Goal: Task Accomplishment & Management: Manage account settings

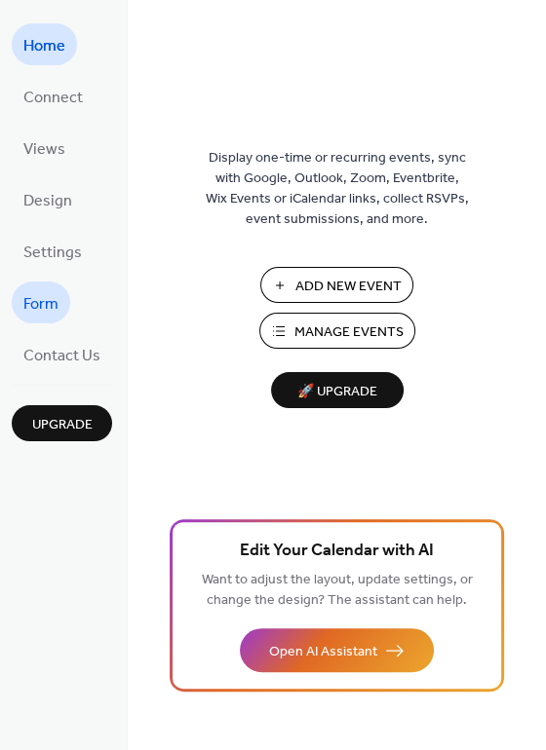
click at [44, 314] on span "Form" at bounding box center [40, 304] width 35 height 30
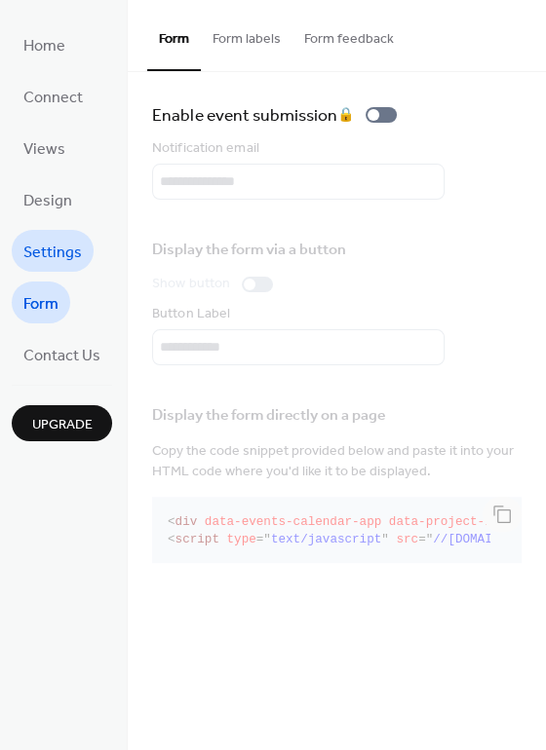
click at [48, 264] on span "Settings" at bounding box center [52, 253] width 58 height 30
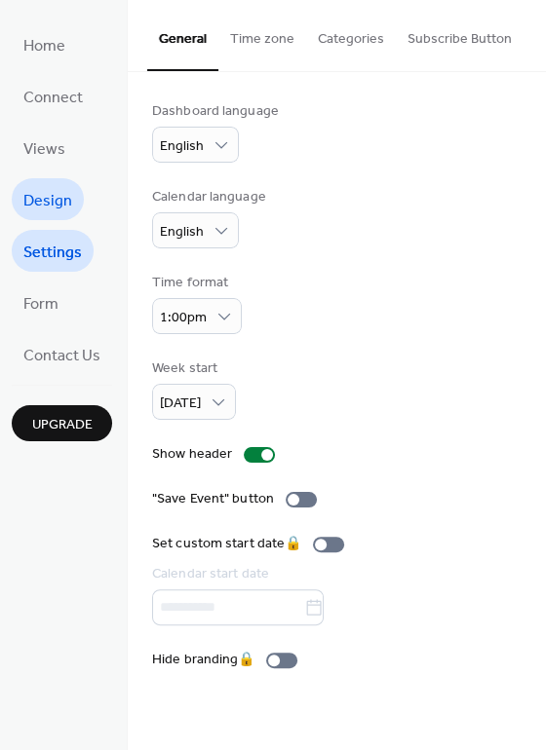
click at [47, 204] on span "Design" at bounding box center [47, 201] width 49 height 30
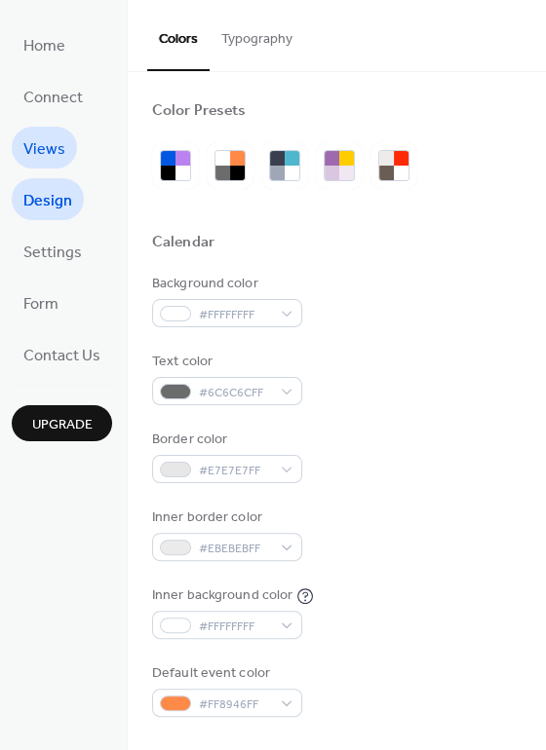
click at [53, 146] on span "Views" at bounding box center [44, 149] width 42 height 30
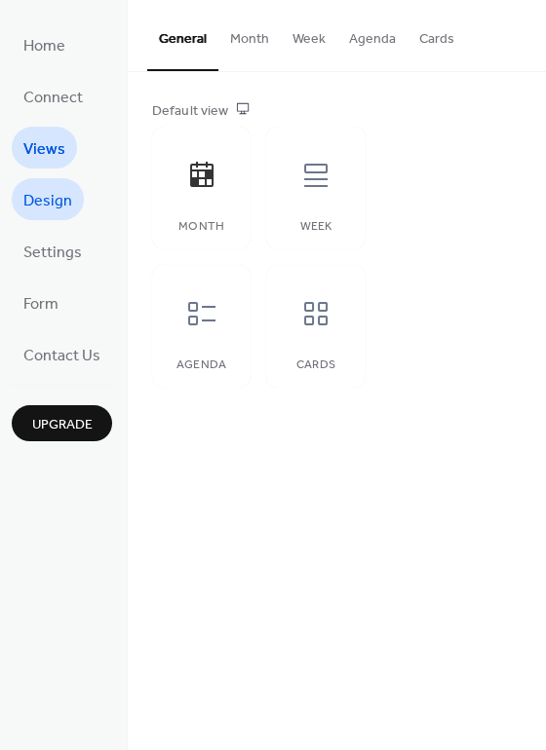
click at [47, 197] on span "Design" at bounding box center [47, 201] width 49 height 30
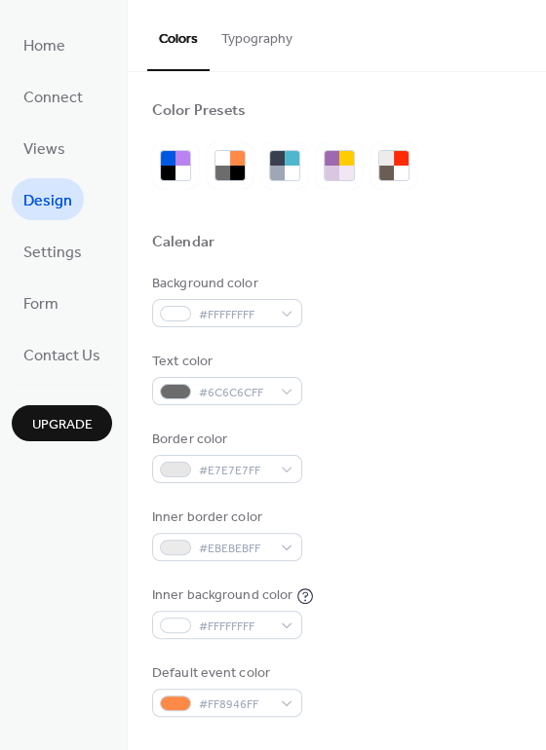
click at [251, 45] on button "Typography" at bounding box center [256, 34] width 94 height 69
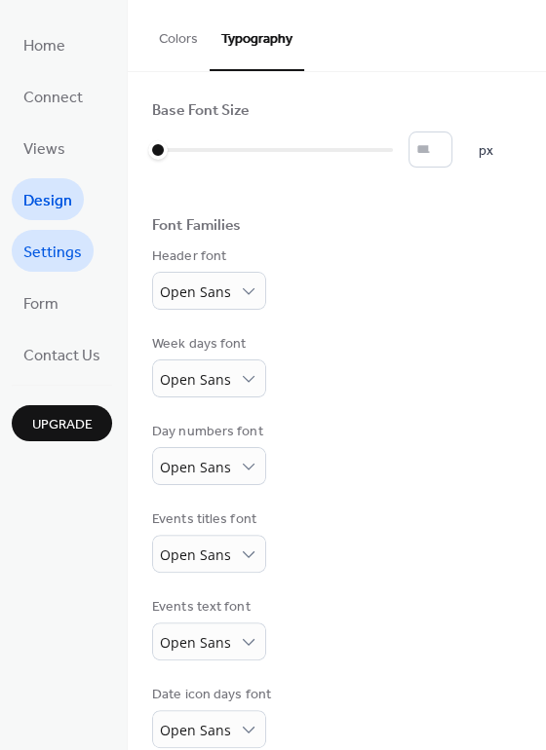
click at [45, 257] on span "Settings" at bounding box center [52, 253] width 58 height 30
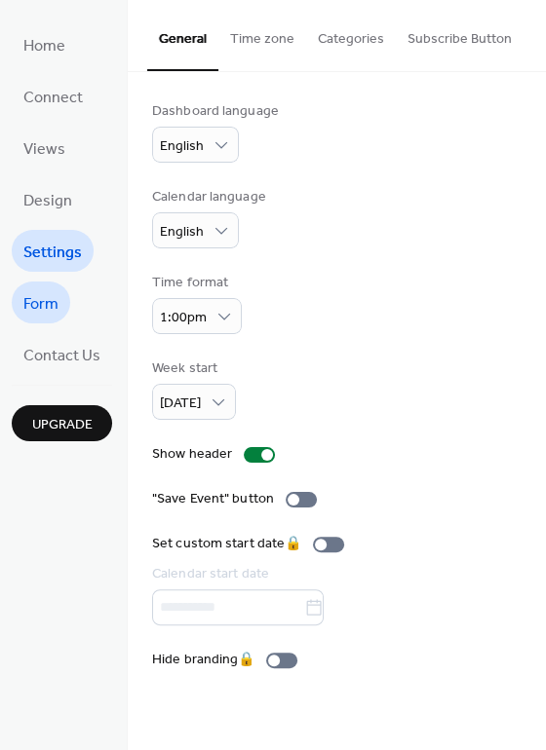
click at [41, 293] on span "Form" at bounding box center [40, 304] width 35 height 30
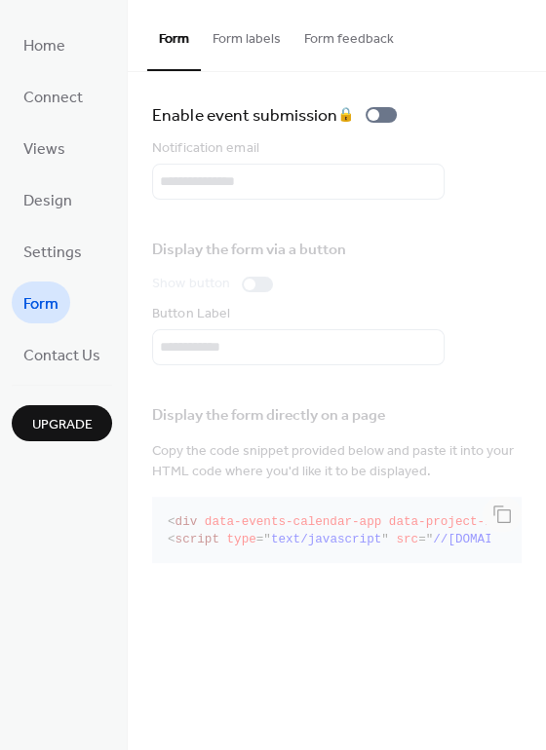
click at [254, 37] on button "Form labels" at bounding box center [247, 34] width 92 height 69
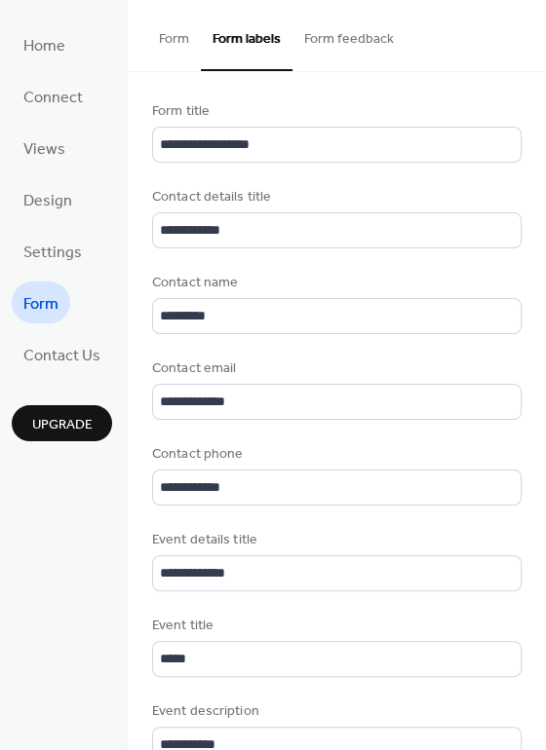
click at [347, 45] on button "Form feedback" at bounding box center [348, 34] width 113 height 69
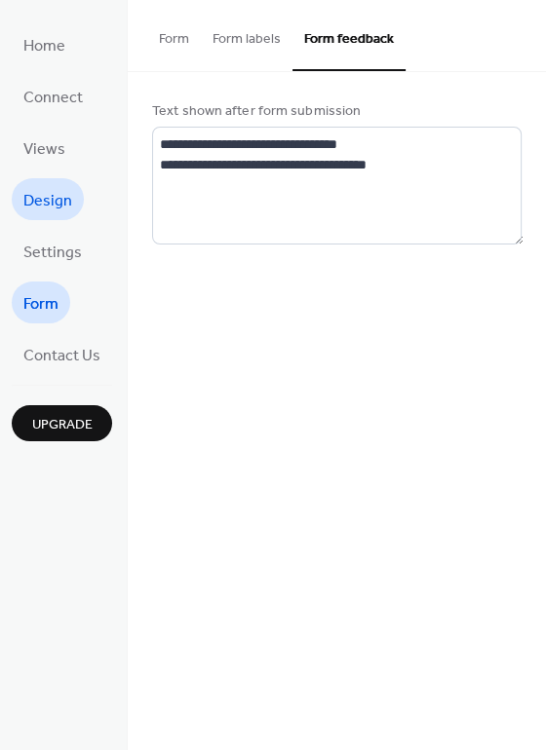
click at [43, 178] on link "Design" at bounding box center [48, 199] width 72 height 42
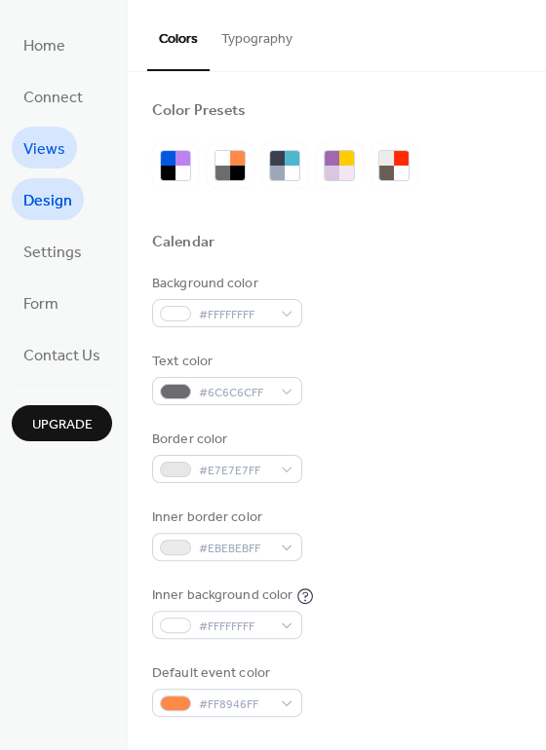
click at [45, 160] on span "Views" at bounding box center [44, 149] width 42 height 30
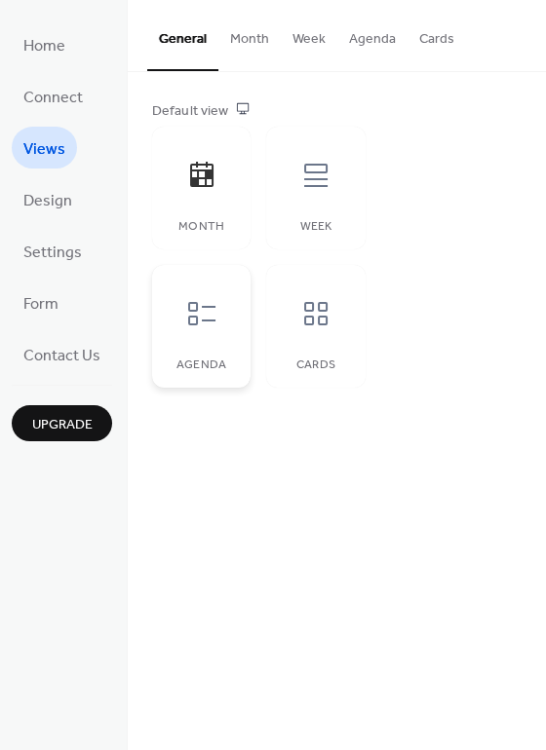
click at [187, 334] on div at bounding box center [201, 313] width 58 height 58
click at [61, 92] on span "Connect" at bounding box center [52, 98] width 59 height 30
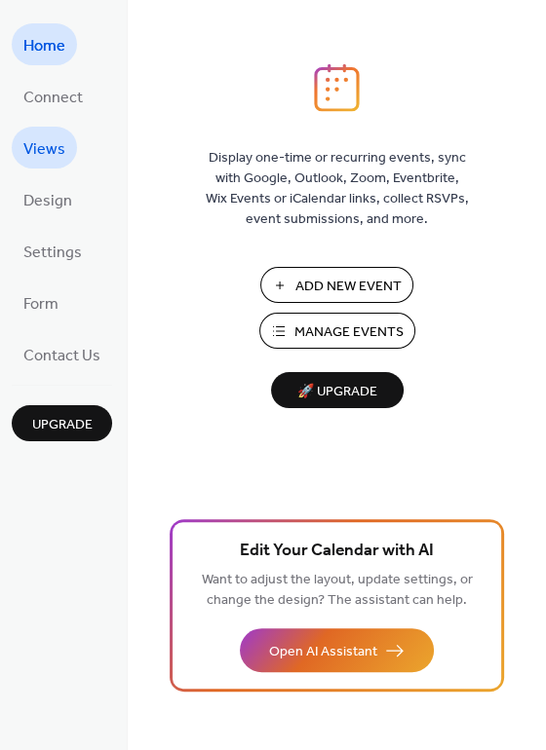
click at [53, 159] on span "Views" at bounding box center [44, 149] width 42 height 30
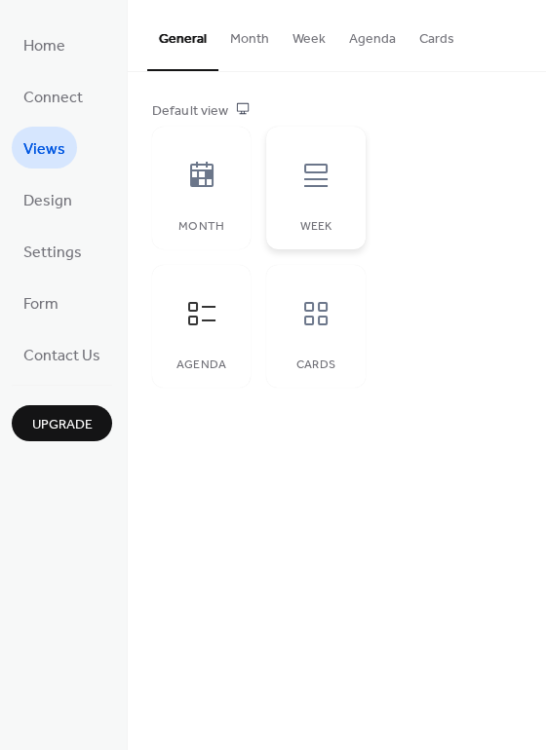
click at [303, 202] on div at bounding box center [315, 175] width 58 height 58
click at [213, 186] on icon at bounding box center [201, 175] width 31 height 31
click at [298, 338] on div at bounding box center [315, 313] width 58 height 58
click at [202, 341] on div at bounding box center [201, 313] width 58 height 58
click at [332, 355] on div "Cards" at bounding box center [315, 326] width 98 height 123
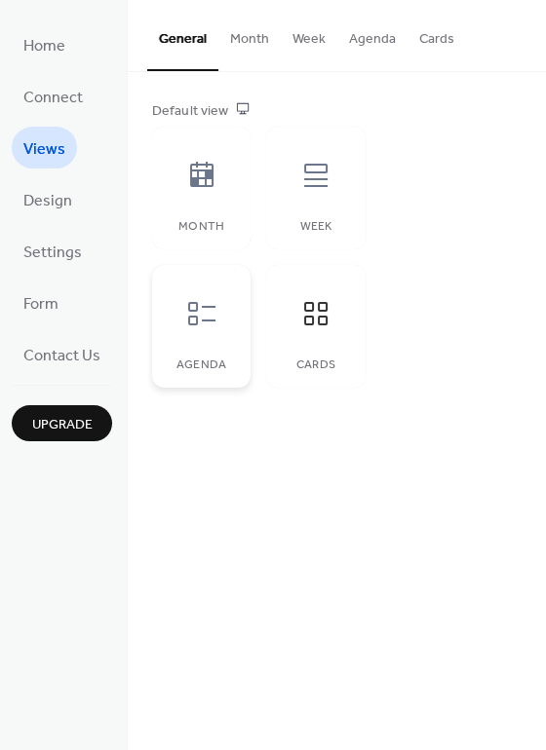
click at [187, 338] on div at bounding box center [201, 313] width 58 height 58
click at [59, 98] on span "Connect" at bounding box center [52, 98] width 59 height 30
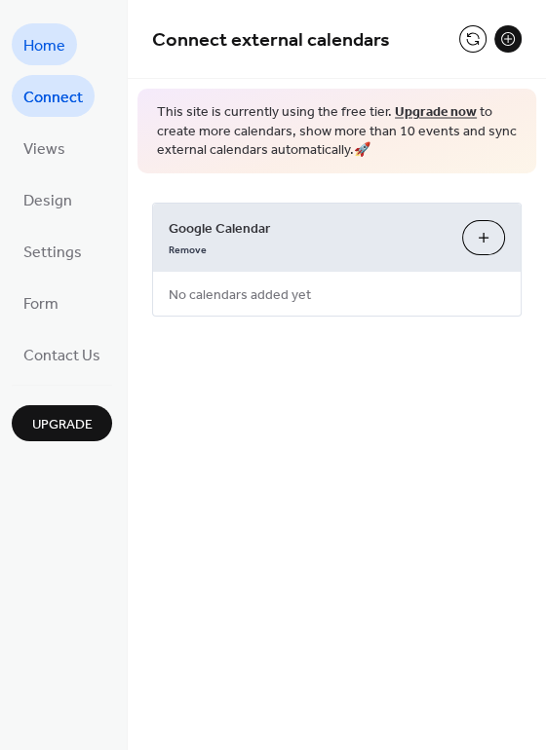
click at [53, 57] on span "Home" at bounding box center [44, 46] width 42 height 30
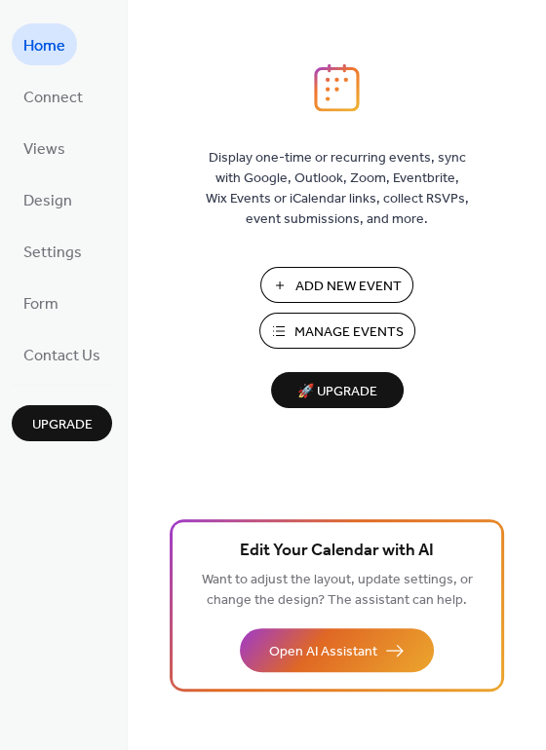
click at [352, 277] on span "Add New Event" at bounding box center [348, 287] width 106 height 20
click at [368, 322] on span "Manage Events" at bounding box center [348, 332] width 109 height 20
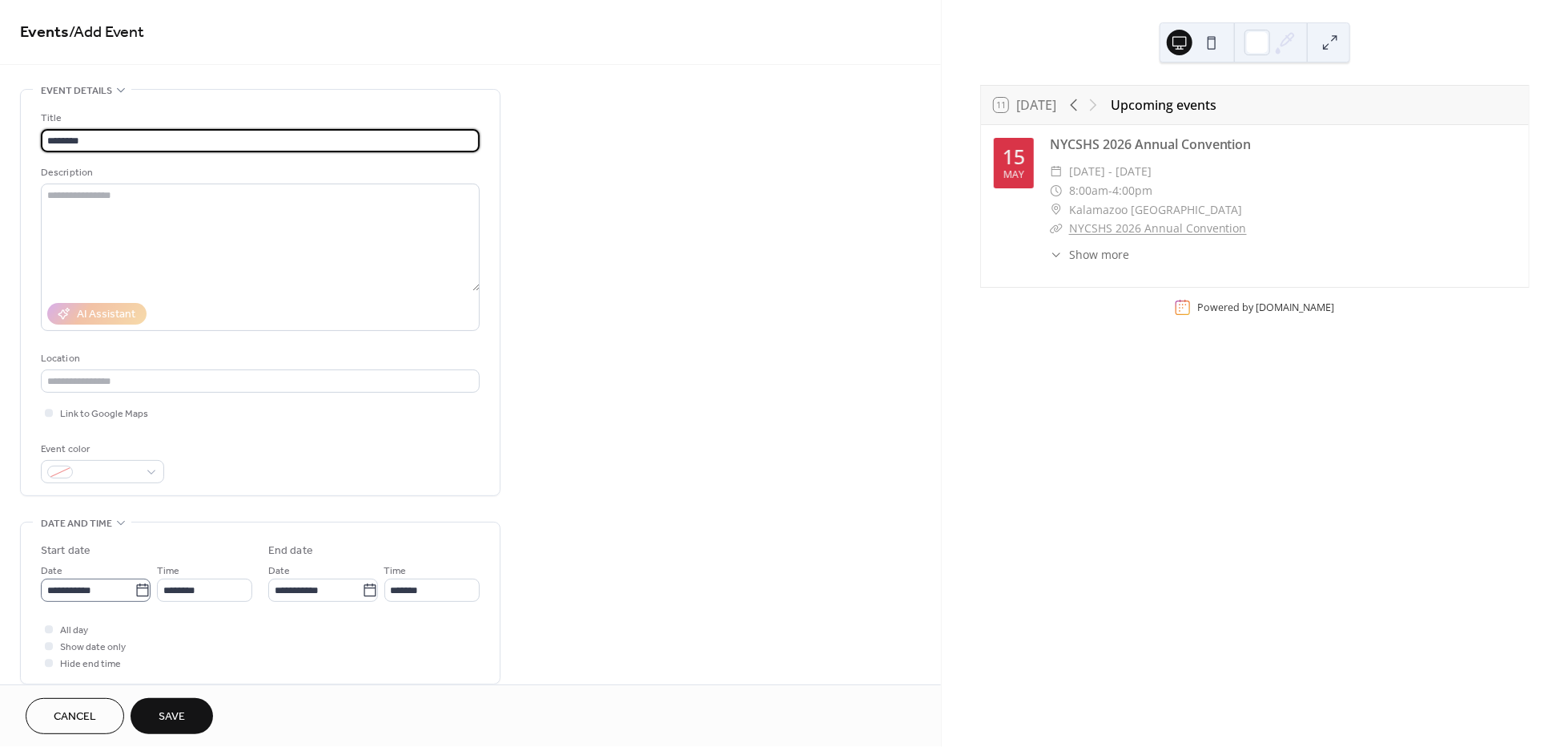
type input "********"
click at [135, 599] on icon at bounding box center [142, 590] width 16 height 16
click at [131, 599] on input "**********" at bounding box center [88, 590] width 94 height 23
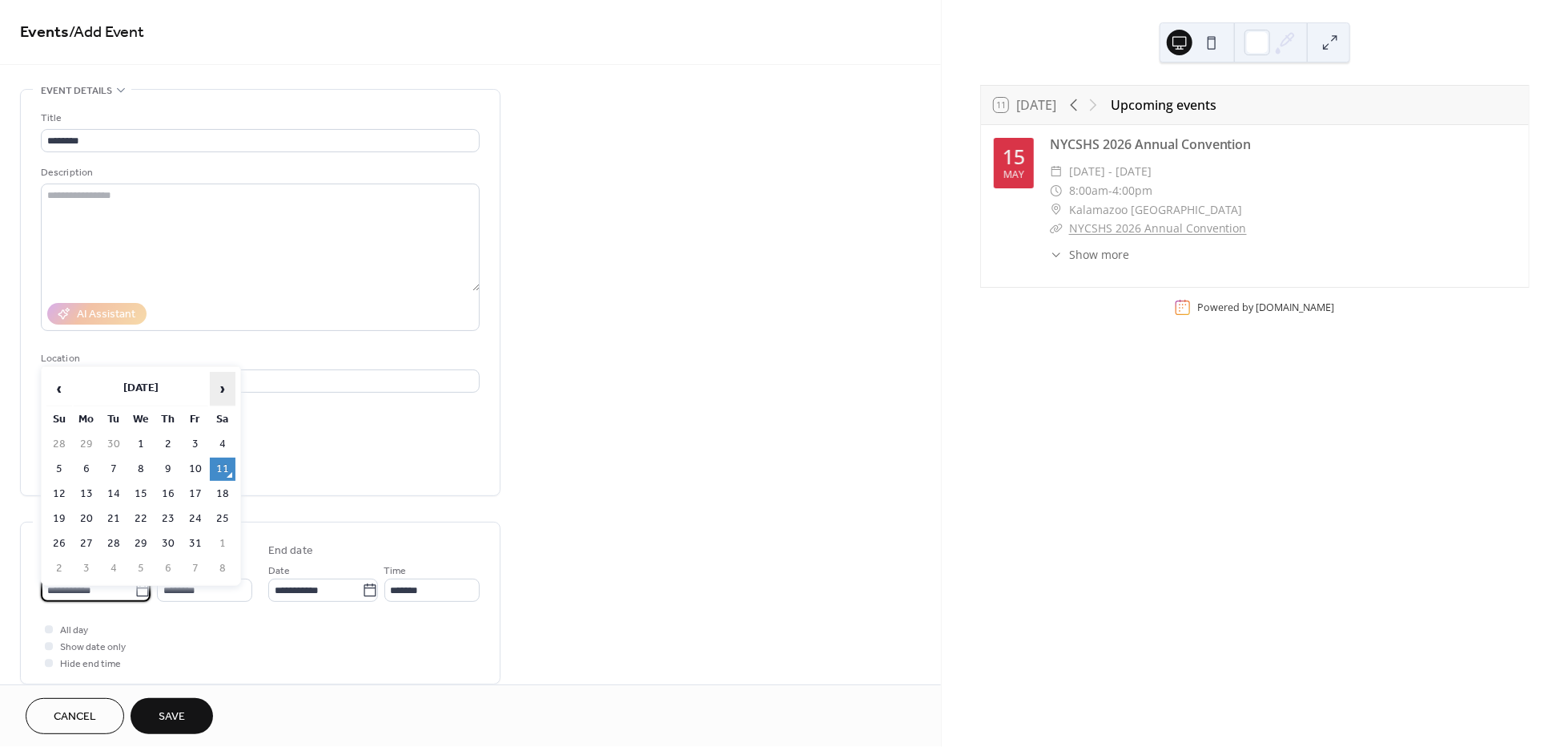
click at [224, 391] on span "›" at bounding box center [222, 388] width 24 height 32
click at [225, 392] on span "›" at bounding box center [222, 388] width 24 height 32
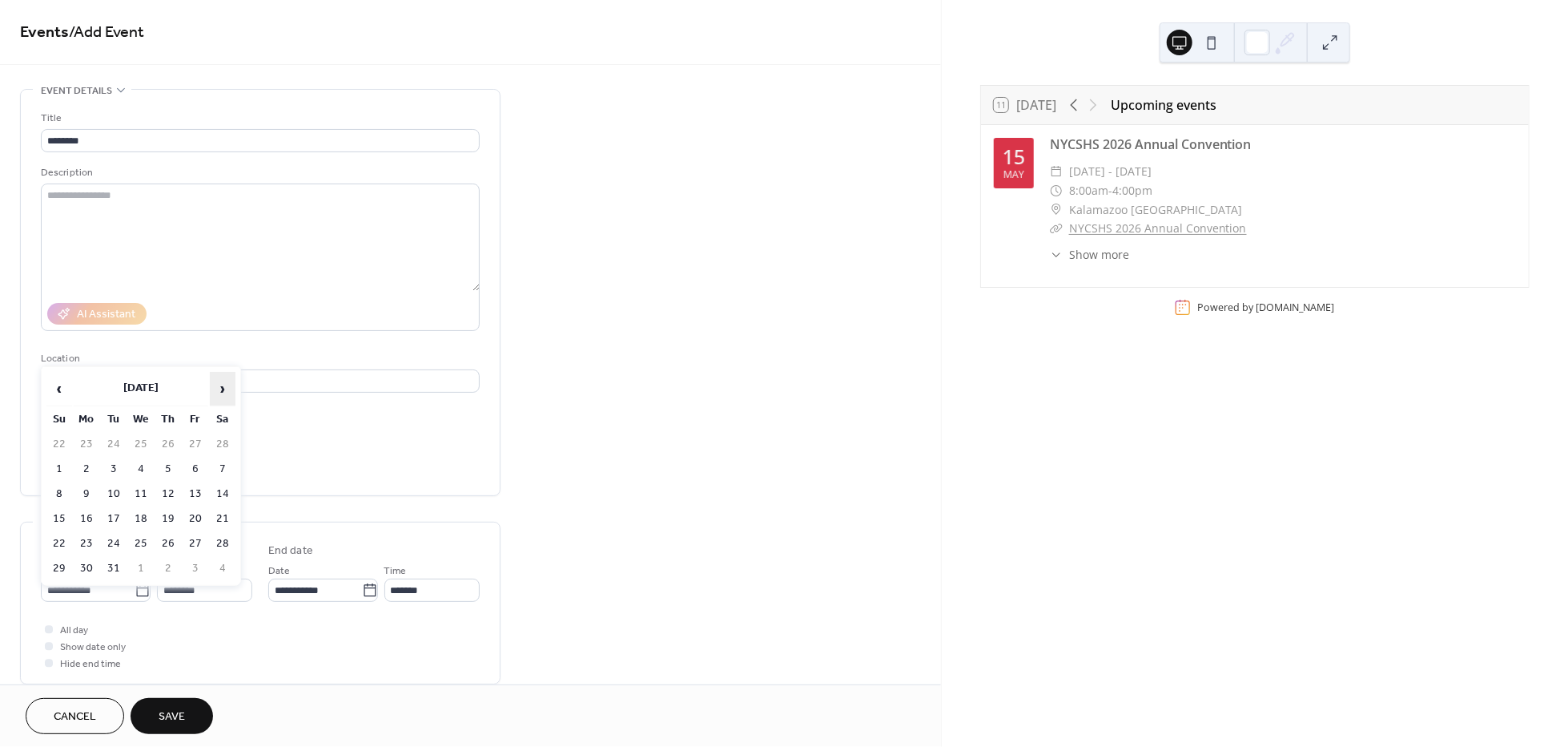
click at [225, 392] on span "›" at bounding box center [222, 388] width 24 height 32
click at [220, 439] on td "4" at bounding box center [222, 444] width 25 height 23
type input "**********"
click at [50, 633] on div at bounding box center [49, 629] width 8 height 8
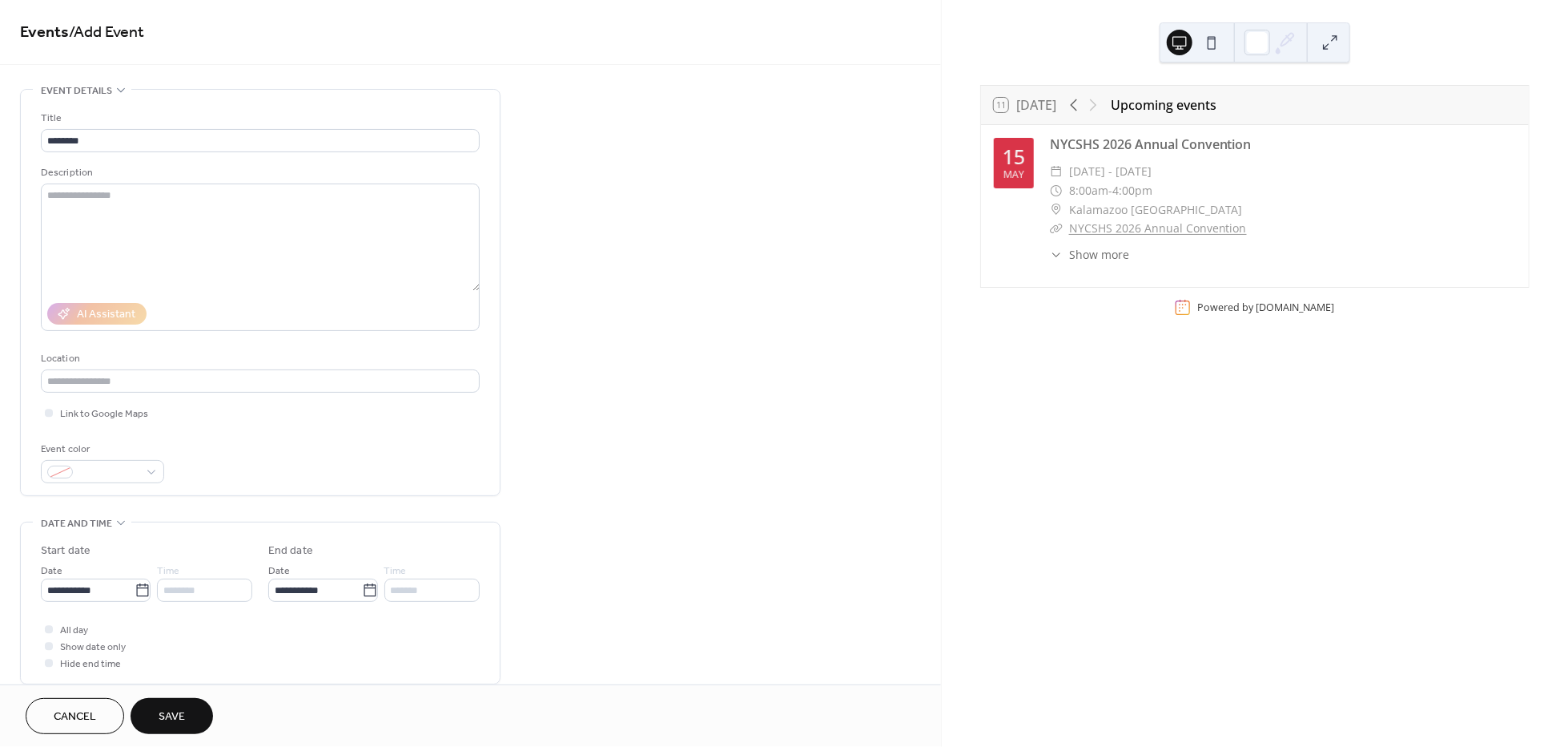
click at [172, 713] on span "Save" at bounding box center [172, 717] width 26 height 16
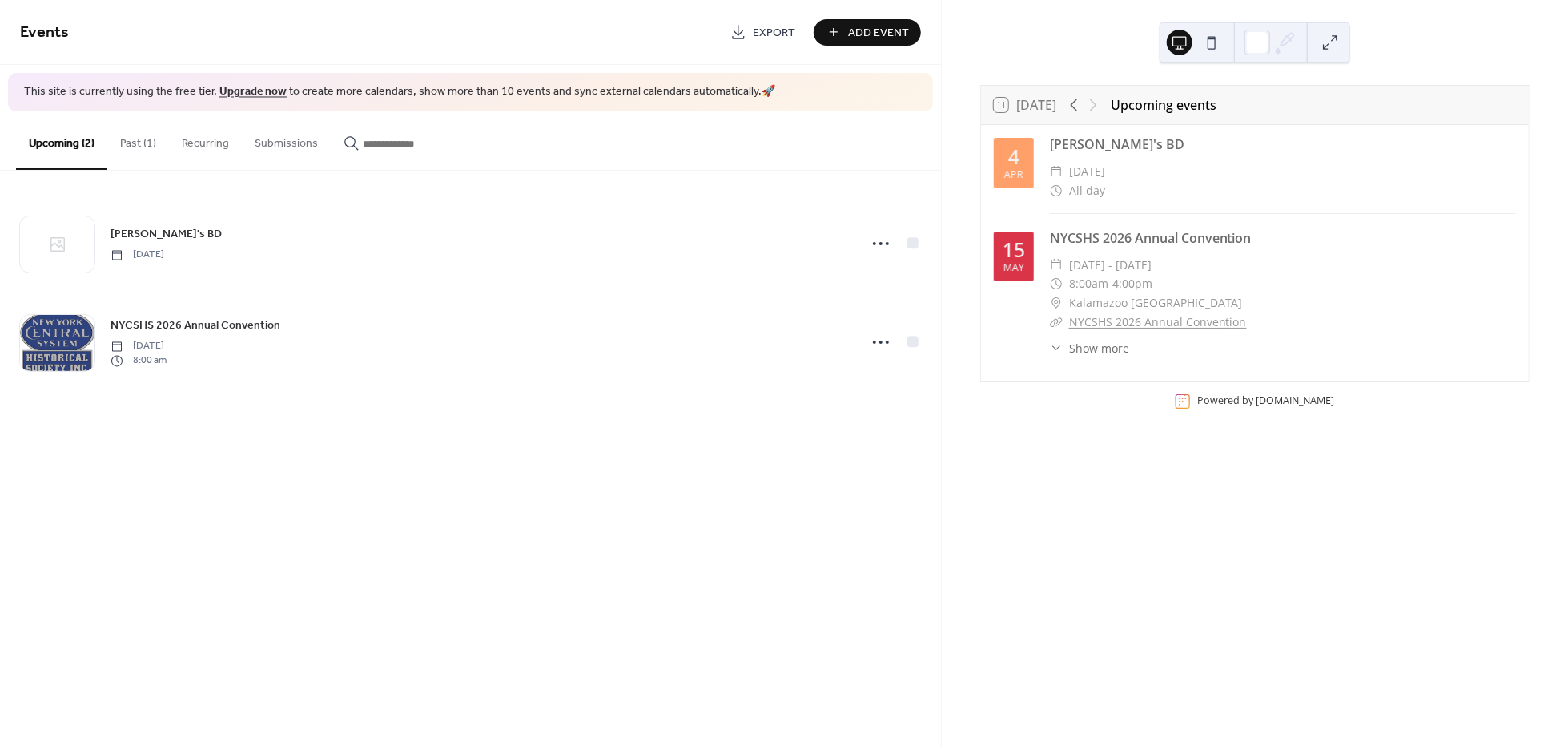
click at [1173, 211] on div "Tom's BD ​ Saturday, April 4, 2026 ​ All day" at bounding box center [1283, 174] width 466 height 79
click at [1105, 178] on span "Saturday, April 4, 2026" at bounding box center [1088, 171] width 36 height 19
click at [1105, 177] on span "Saturday, April 4, 2026" at bounding box center [1088, 171] width 36 height 19
click at [682, 436] on div "Events Export Add Event This site is currently using the free tier. Upgrade now…" at bounding box center [470, 374] width 941 height 747
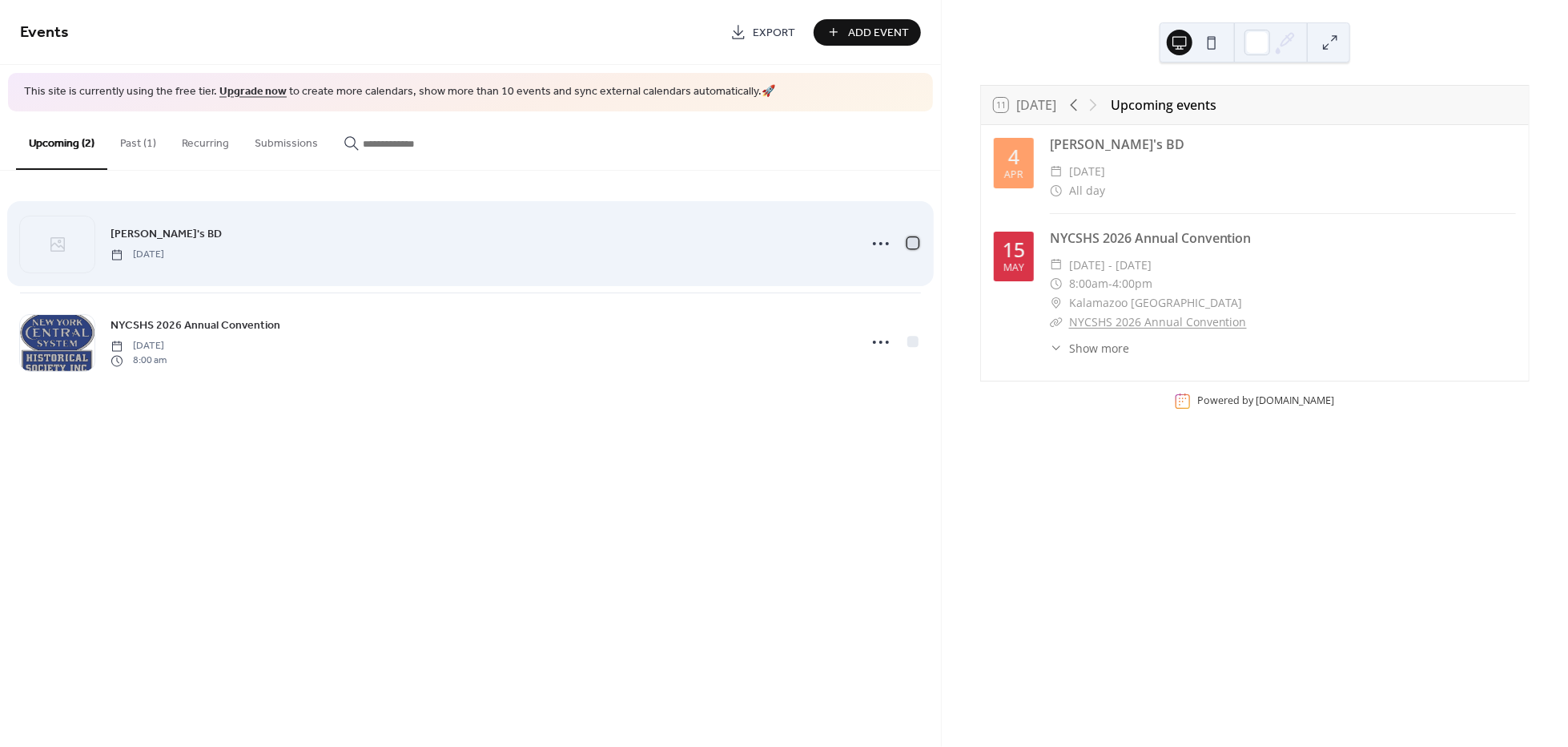
click at [914, 244] on div at bounding box center [914, 243] width 12 height 12
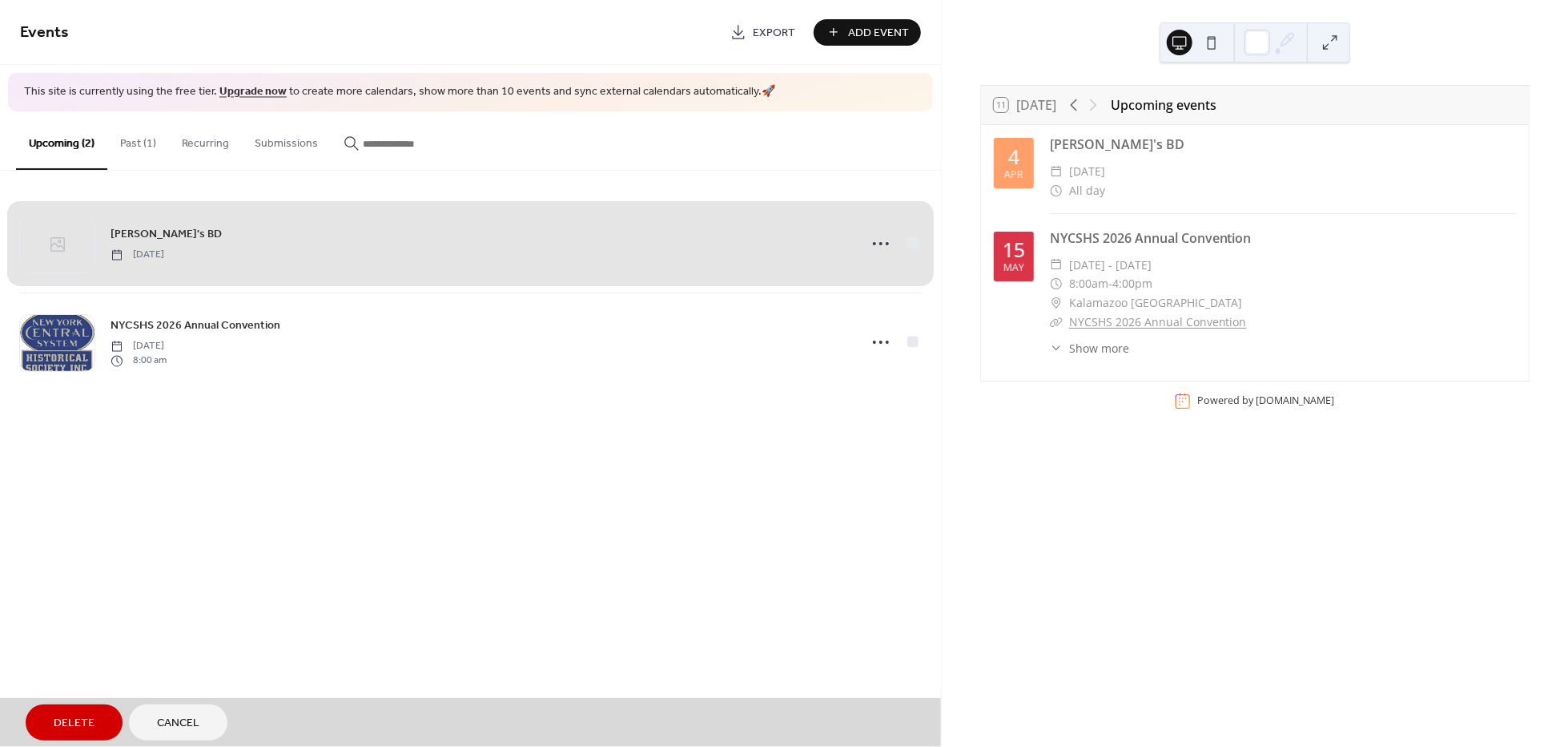
click at [56, 720] on span "Delete" at bounding box center [74, 724] width 41 height 16
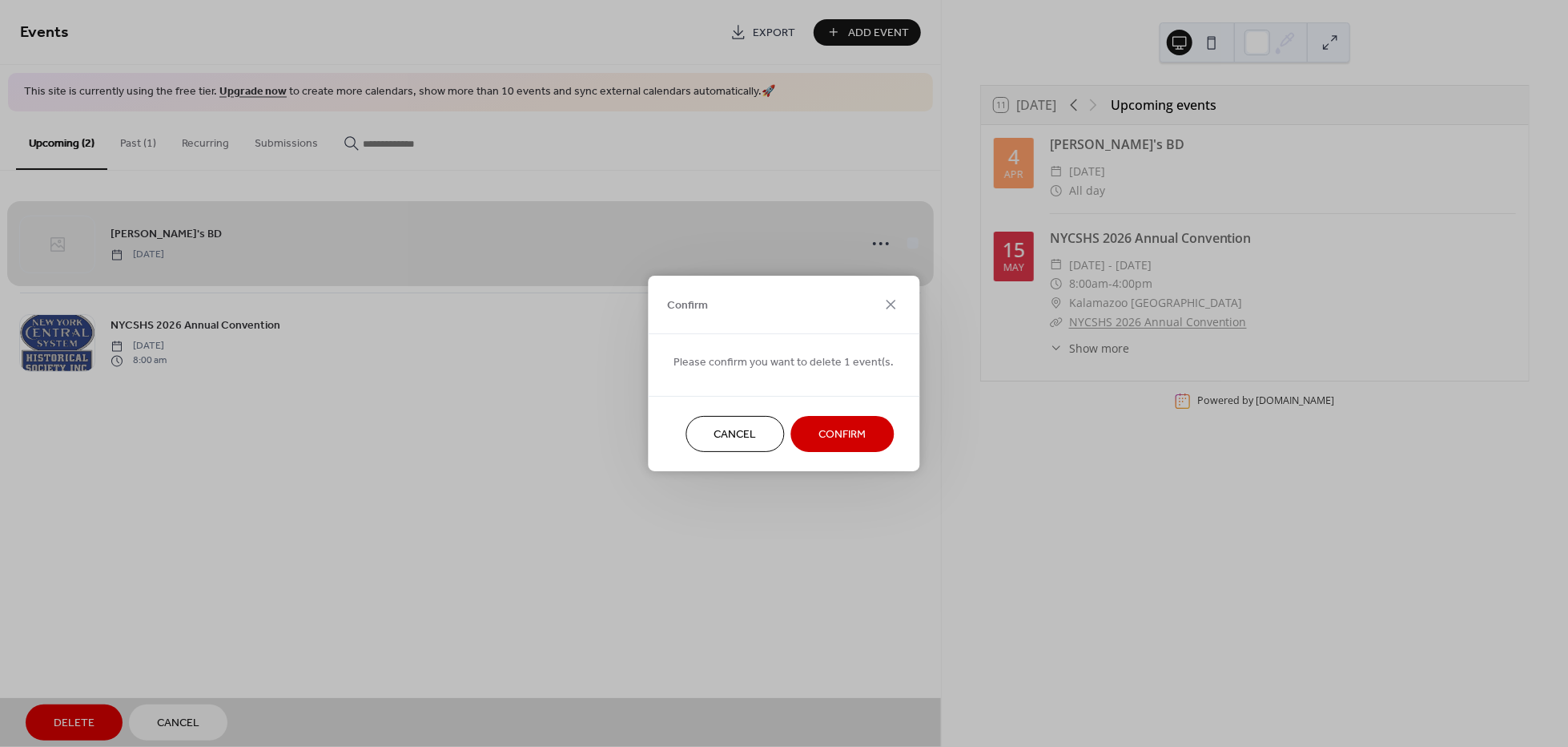
click at [832, 438] on span "Confirm" at bounding box center [843, 435] width 47 height 16
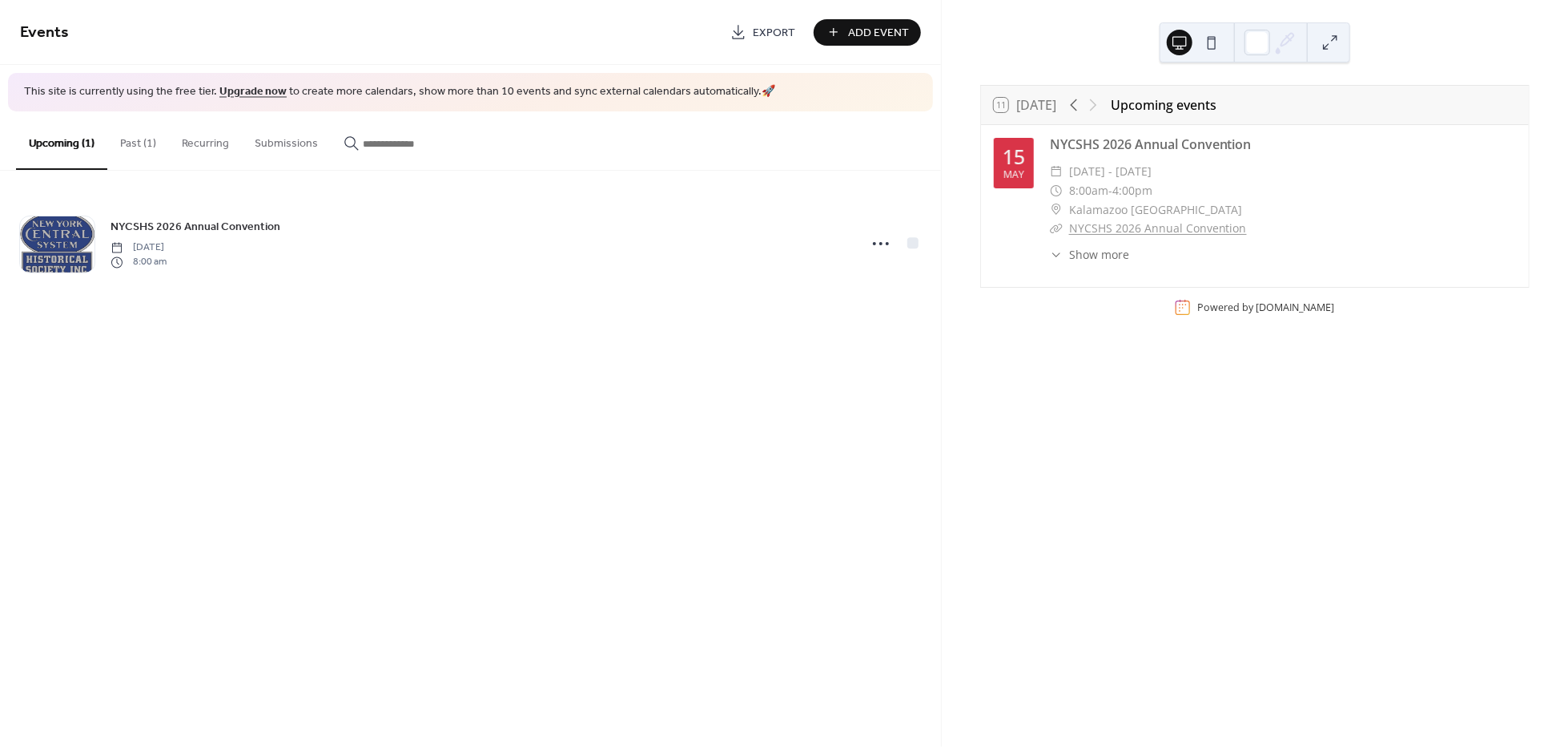
click at [710, 534] on div "Events Export Add Event This site is currently using the free tier. Upgrade now…" at bounding box center [470, 374] width 941 height 747
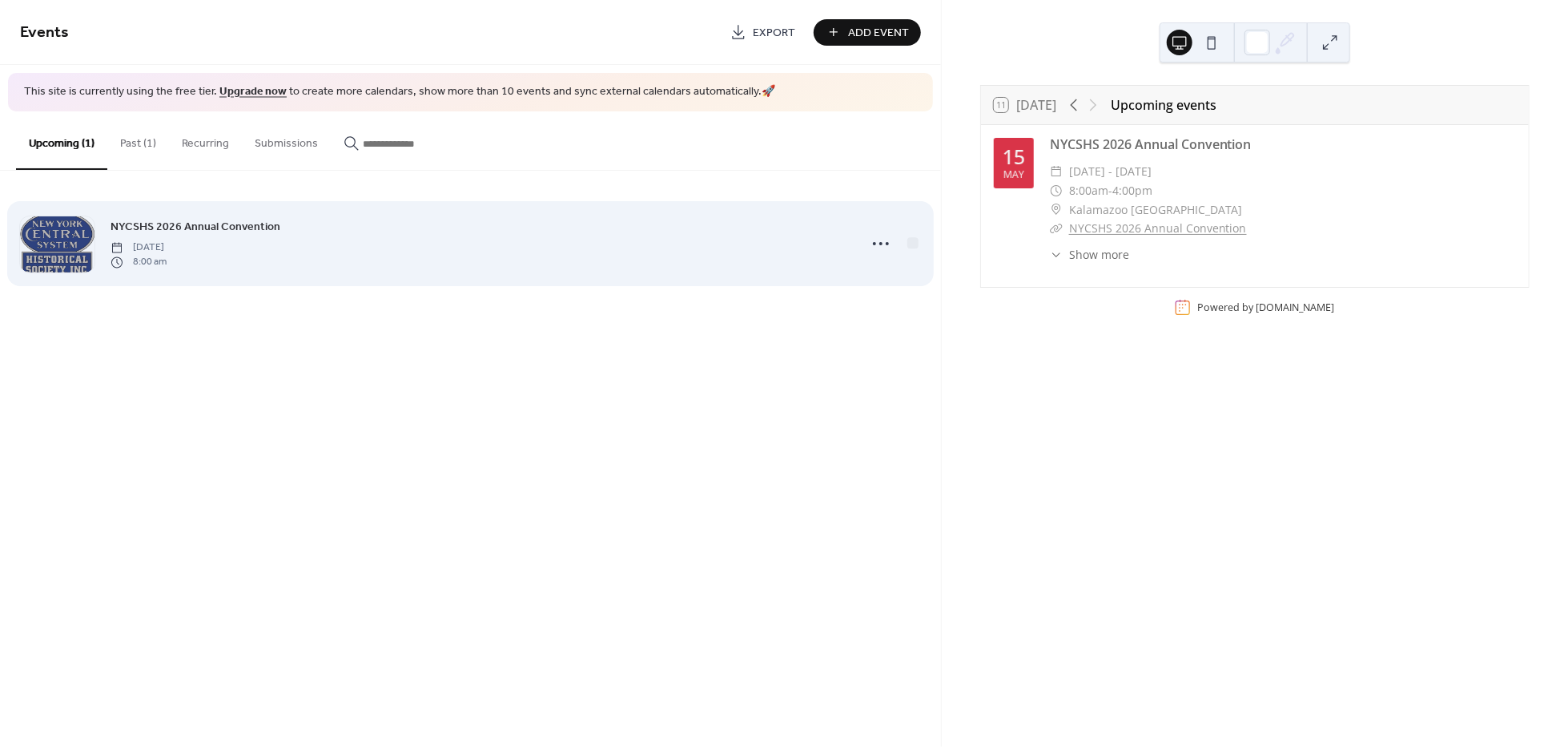
click at [905, 240] on div at bounding box center [893, 244] width 56 height 32
click at [886, 239] on icon at bounding box center [881, 244] width 25 height 26
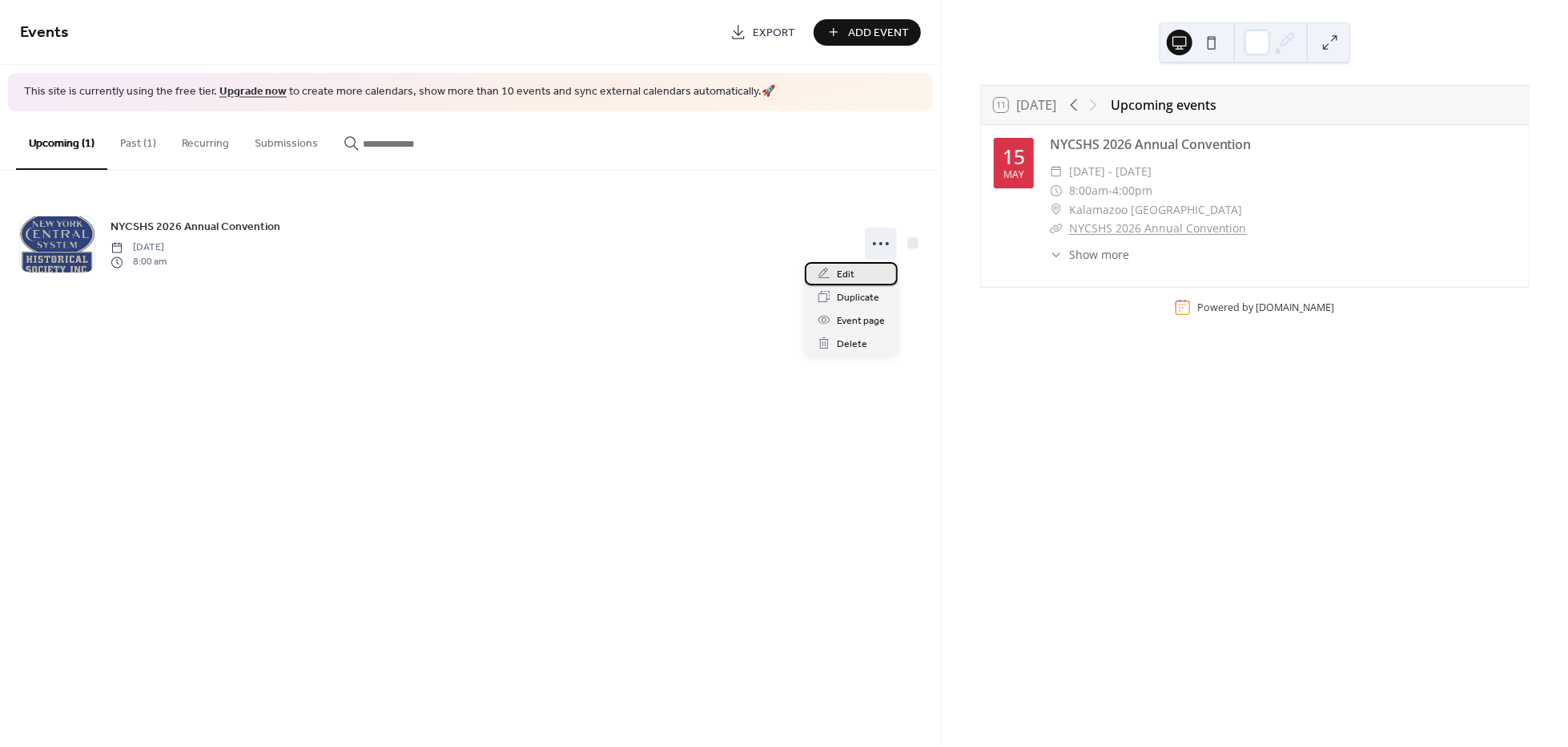
click at [849, 276] on span "Edit" at bounding box center [845, 274] width 17 height 16
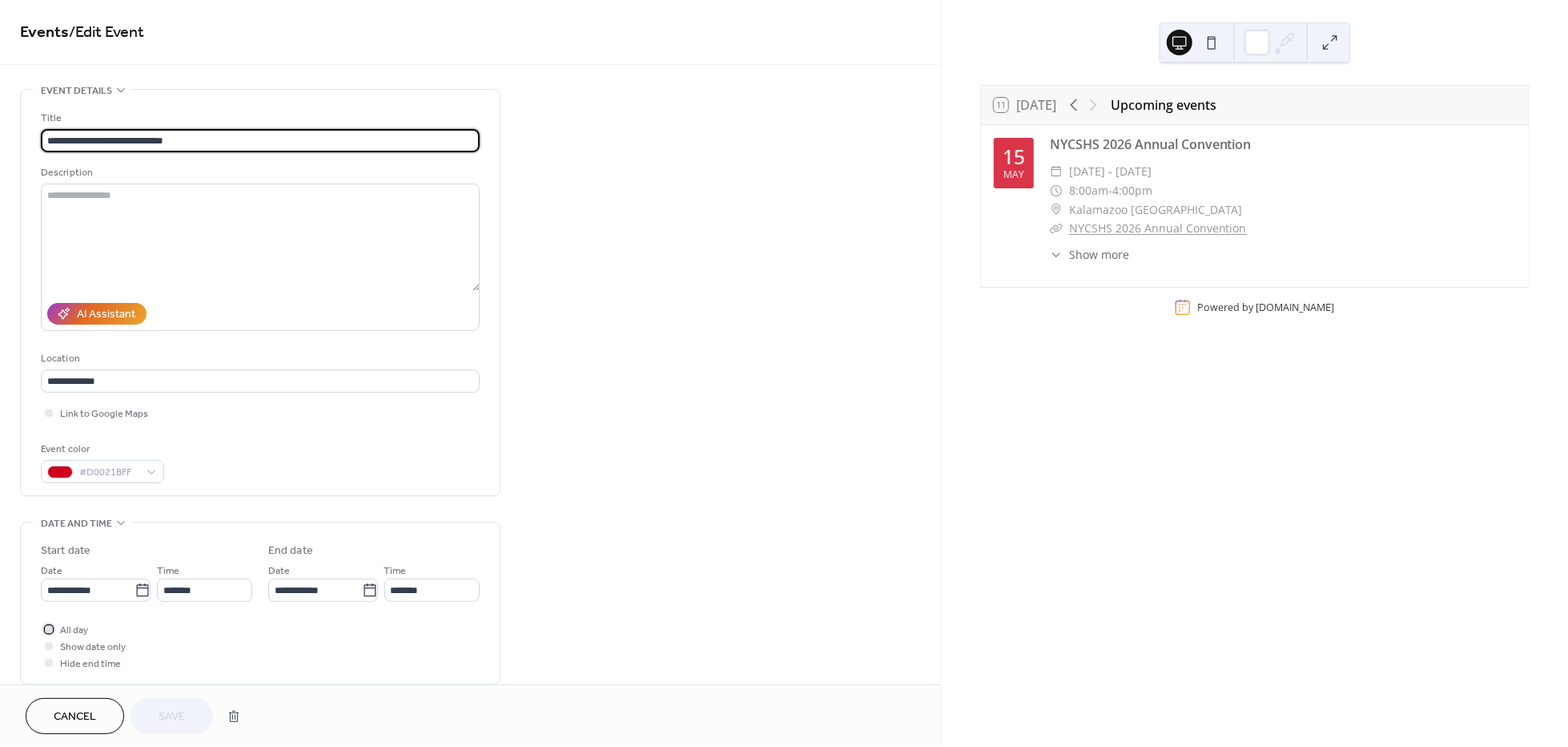
click at [49, 633] on div at bounding box center [49, 629] width 8 height 8
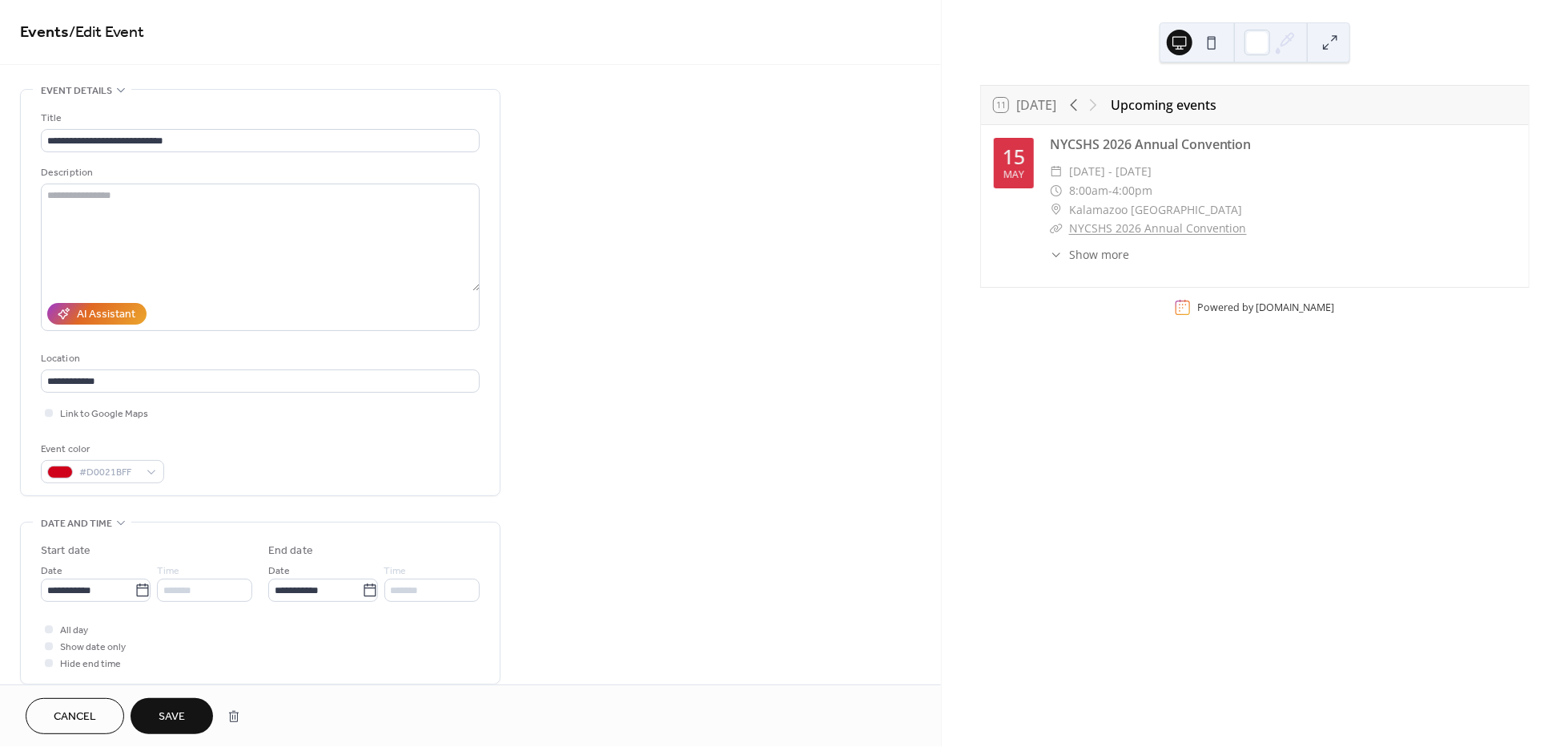
click at [171, 713] on span "Save" at bounding box center [172, 717] width 26 height 16
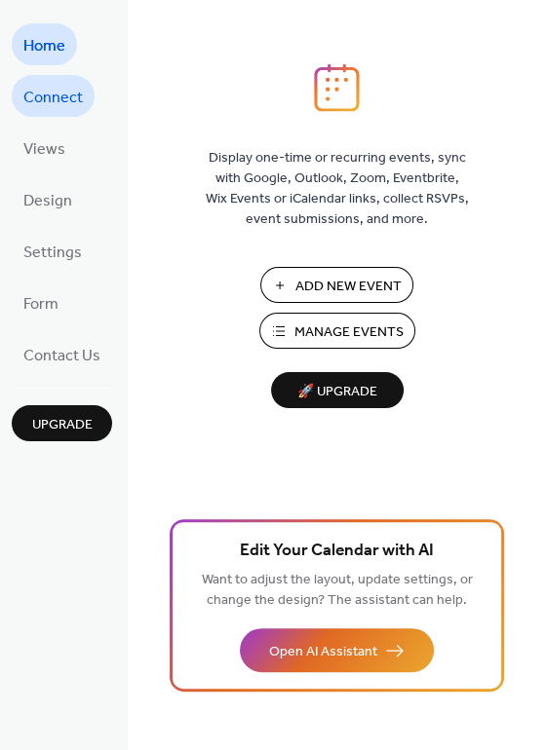
click at [60, 102] on span "Connect" at bounding box center [52, 98] width 59 height 30
click at [48, 88] on span "Connect" at bounding box center [52, 98] width 59 height 30
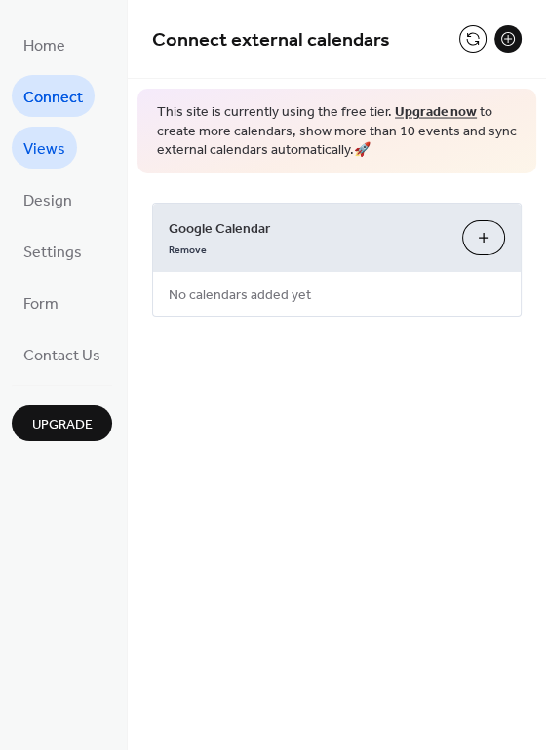
click at [40, 154] on span "Views" at bounding box center [44, 149] width 42 height 30
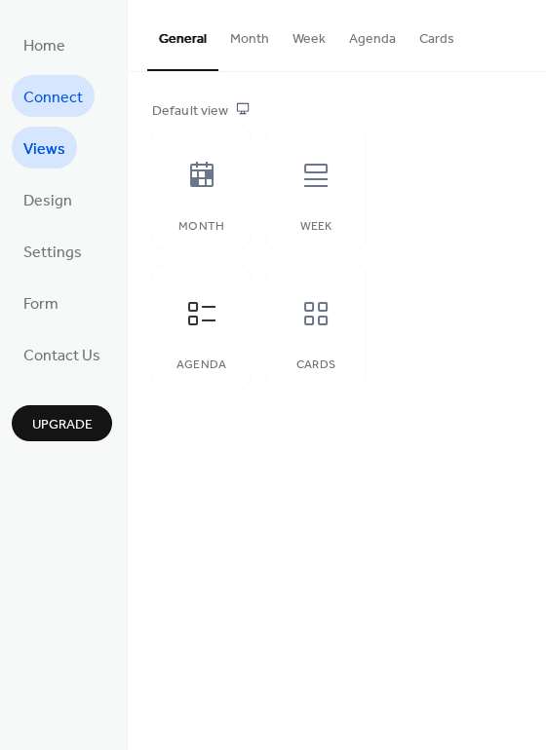
click at [55, 93] on span "Connect" at bounding box center [52, 98] width 59 height 30
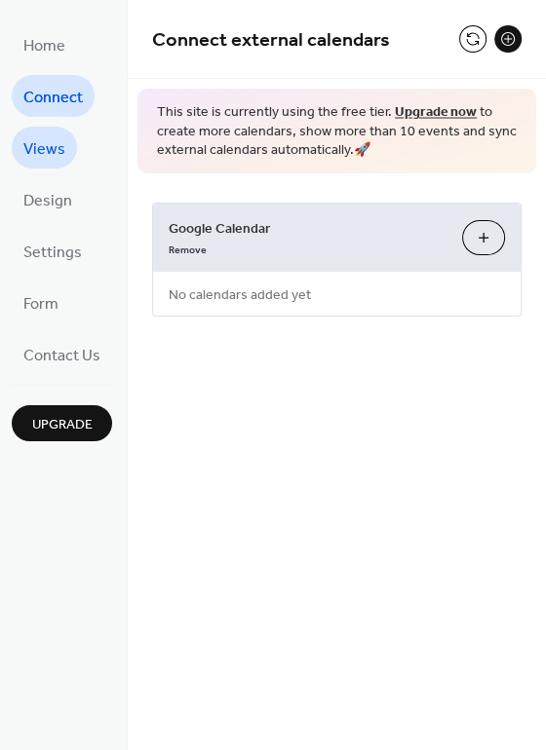
click at [48, 147] on span "Views" at bounding box center [44, 149] width 42 height 30
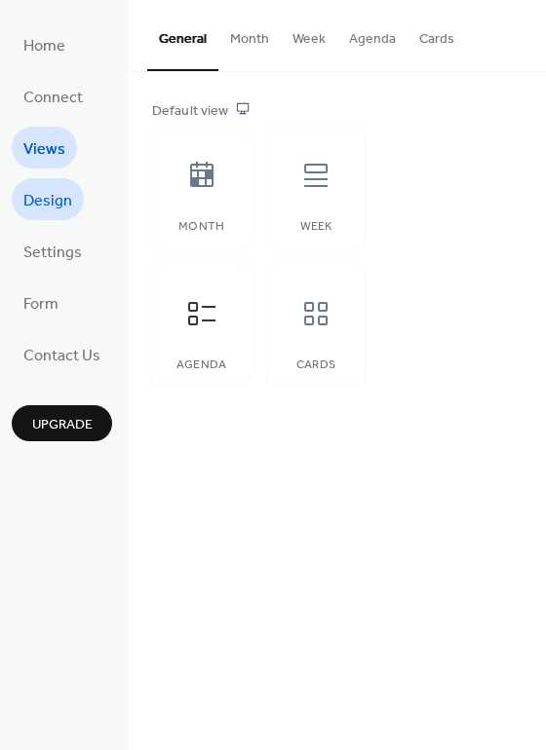
click at [53, 198] on span "Design" at bounding box center [47, 201] width 49 height 30
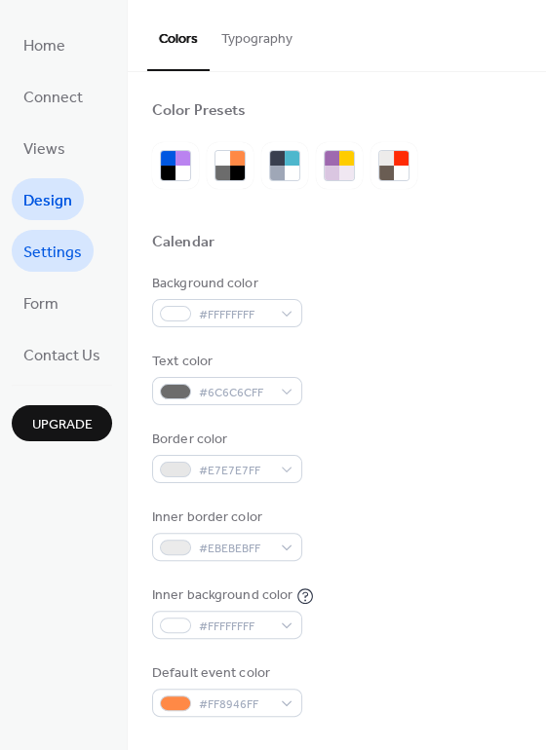
click at [44, 242] on span "Settings" at bounding box center [52, 253] width 58 height 30
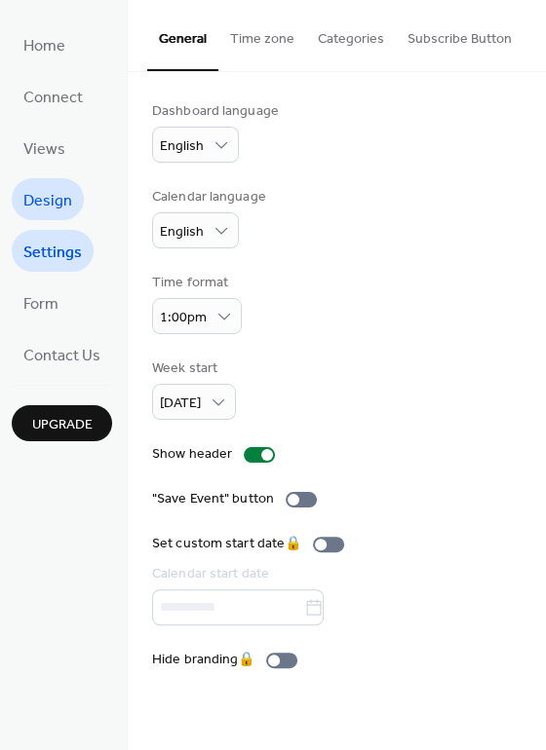
click at [28, 202] on span "Design" at bounding box center [47, 201] width 49 height 30
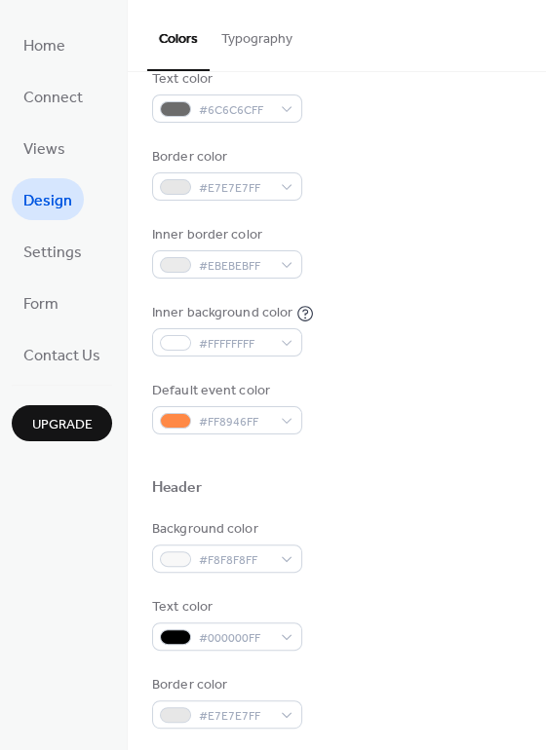
scroll to position [266, 0]
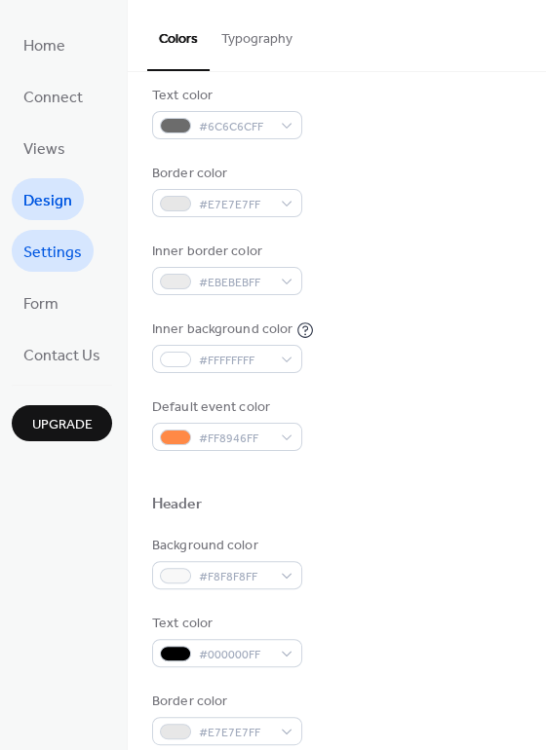
click at [65, 250] on span "Settings" at bounding box center [52, 253] width 58 height 30
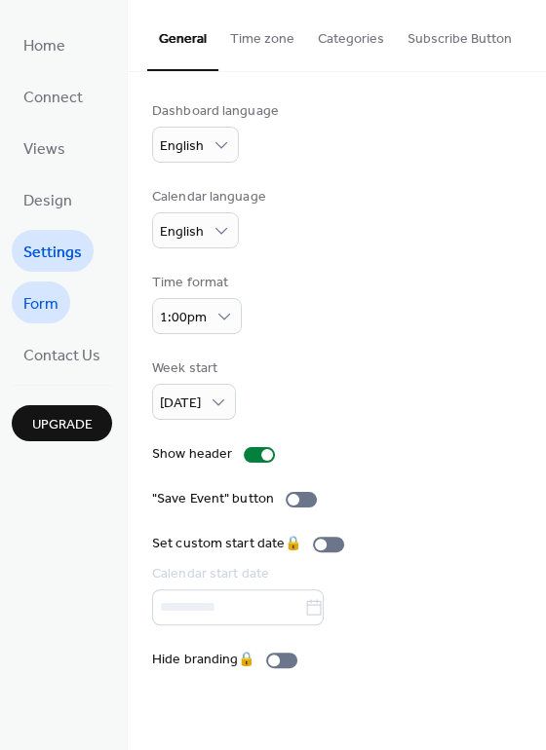
click at [45, 294] on span "Form" at bounding box center [40, 304] width 35 height 30
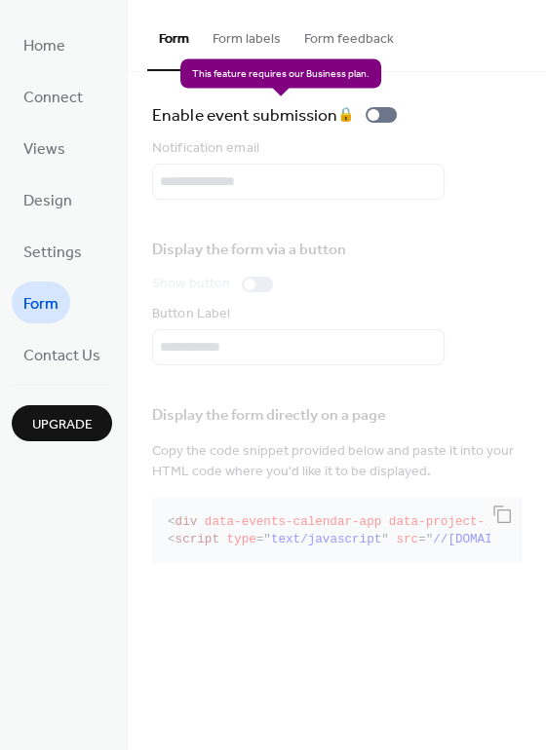
click at [386, 113] on div "Enable event submission 🔒" at bounding box center [278, 114] width 252 height 27
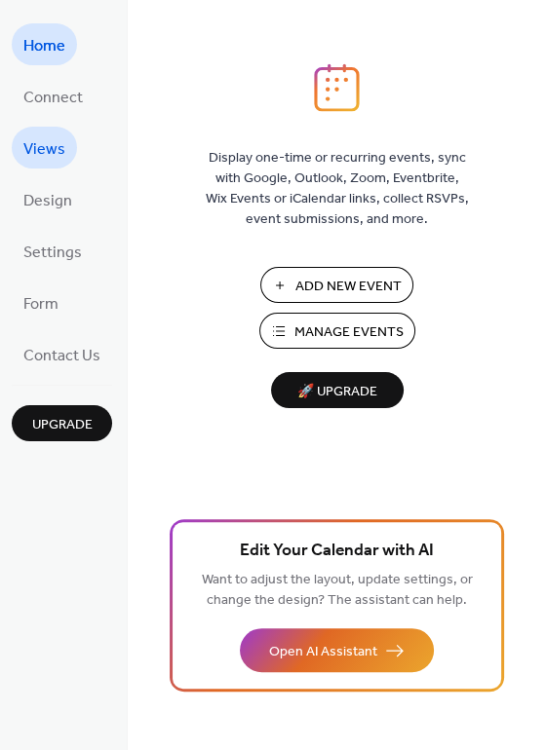
click at [58, 150] on span "Views" at bounding box center [44, 149] width 42 height 30
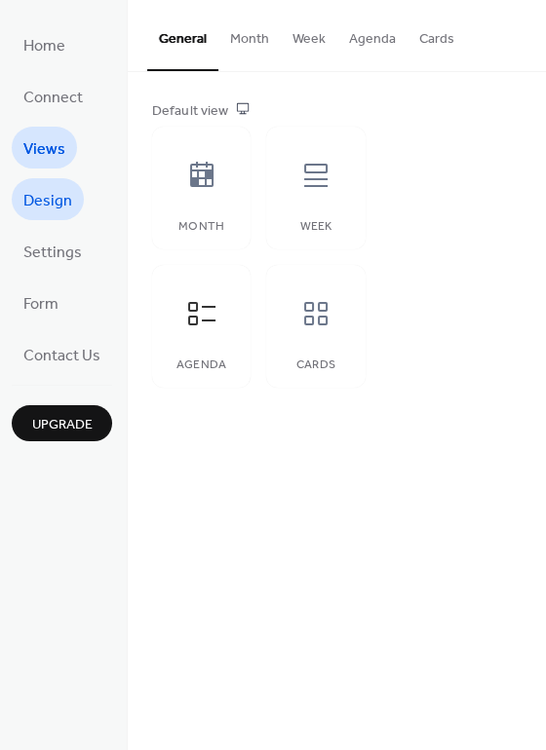
click at [57, 201] on span "Design" at bounding box center [47, 201] width 49 height 30
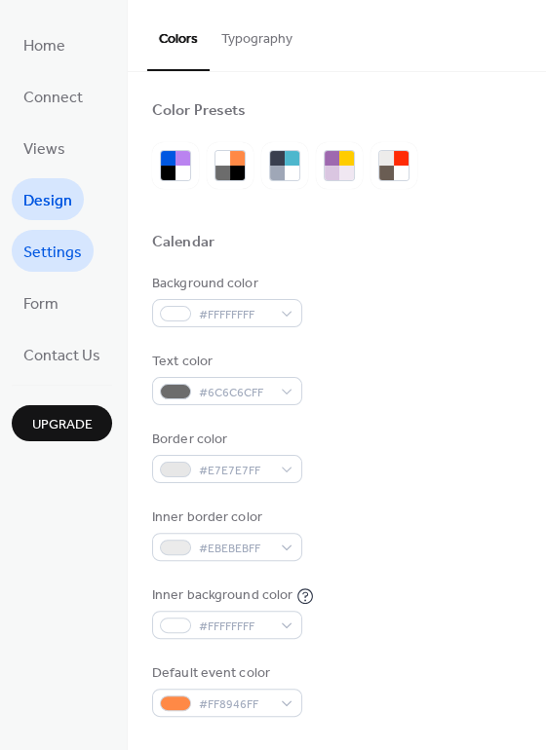
click at [53, 238] on span "Settings" at bounding box center [52, 253] width 58 height 30
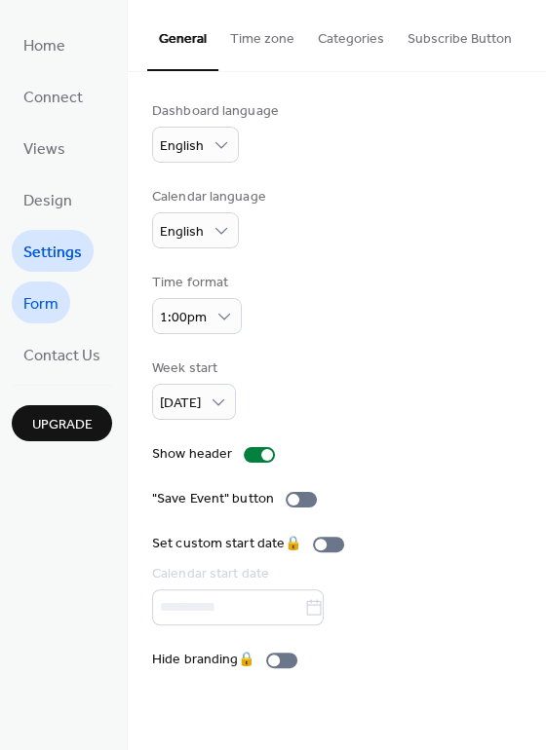
click at [51, 284] on link "Form" at bounding box center [41, 303] width 58 height 42
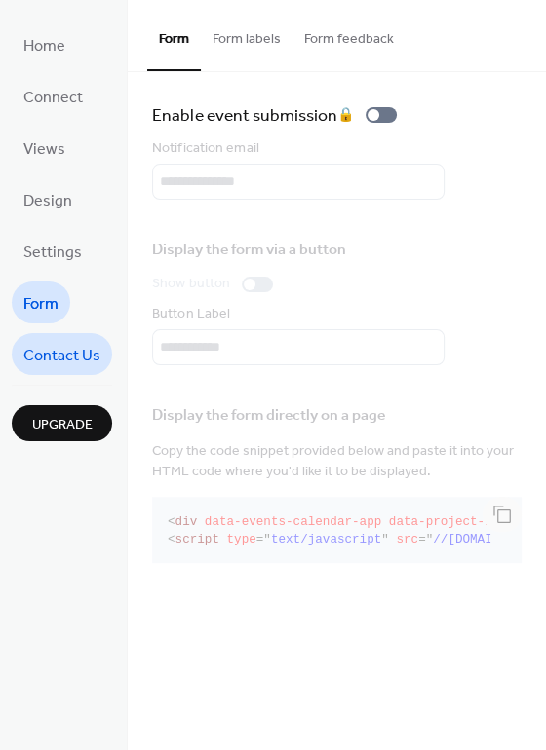
click at [53, 355] on span "Contact Us" at bounding box center [61, 356] width 77 height 30
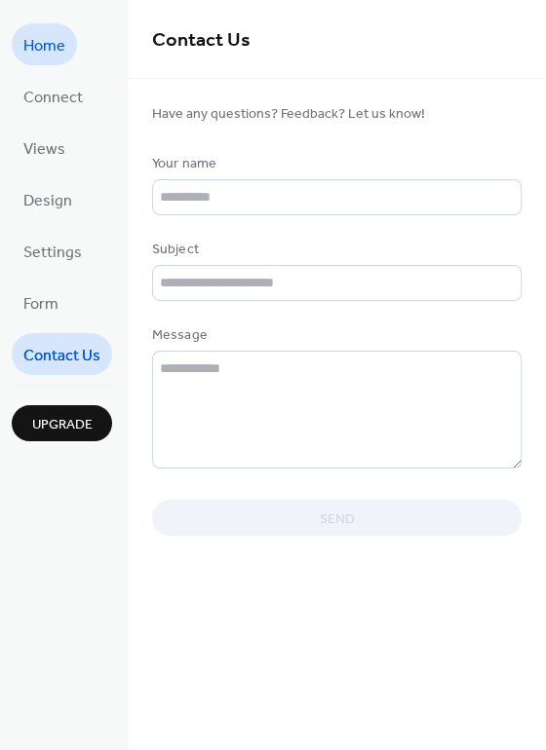
click at [59, 54] on span "Home" at bounding box center [44, 46] width 42 height 30
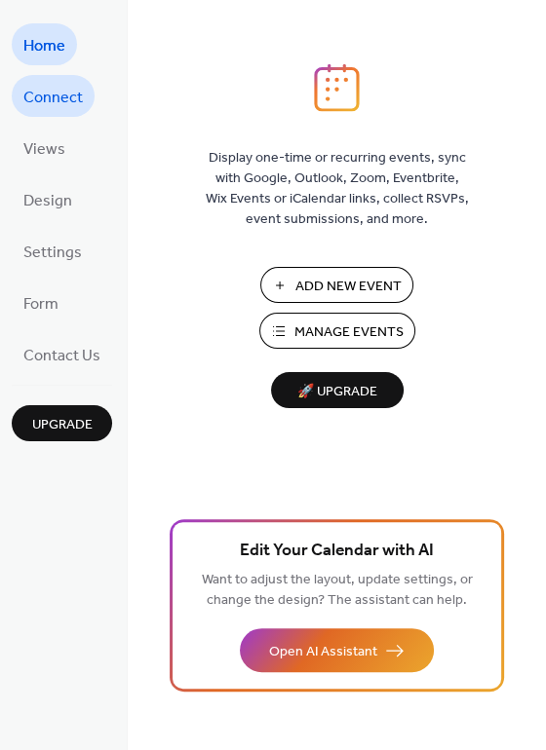
click at [57, 102] on span "Connect" at bounding box center [52, 98] width 59 height 30
